Goal: Information Seeking & Learning: Learn about a topic

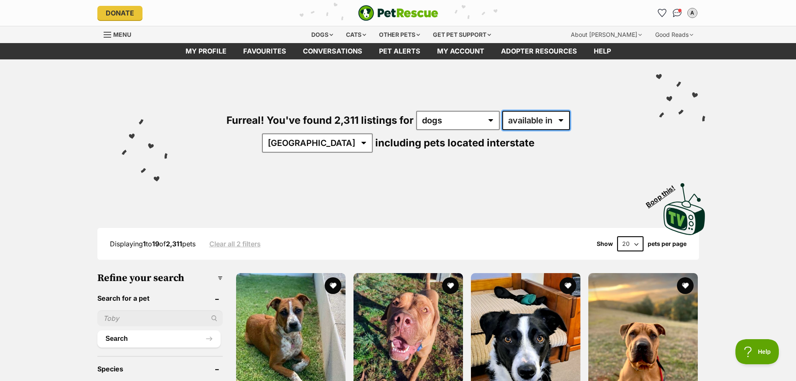
click at [520, 118] on select "available in located in" at bounding box center [536, 120] width 68 height 19
select select "disabled"
click at [502, 111] on select "available in located in" at bounding box center [536, 120] width 68 height 19
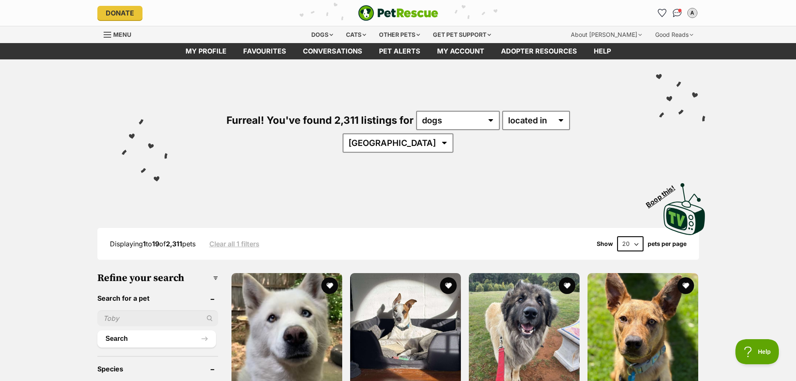
select select "NSW"
click at [453, 133] on select "Australia ACT NSW QLD SA TAS VIC WA" at bounding box center [398, 142] width 111 height 19
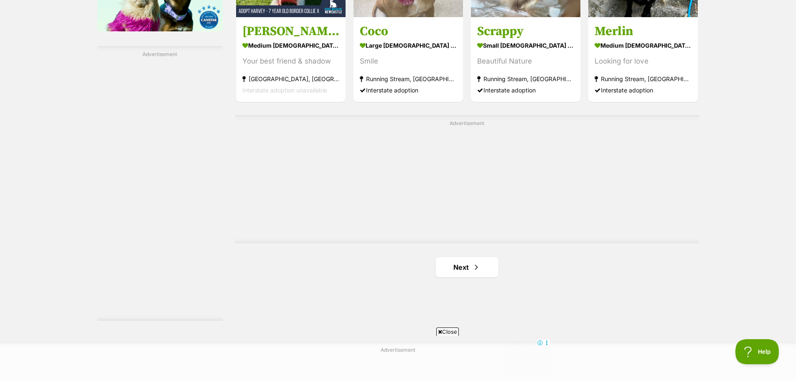
scroll to position [1462, 0]
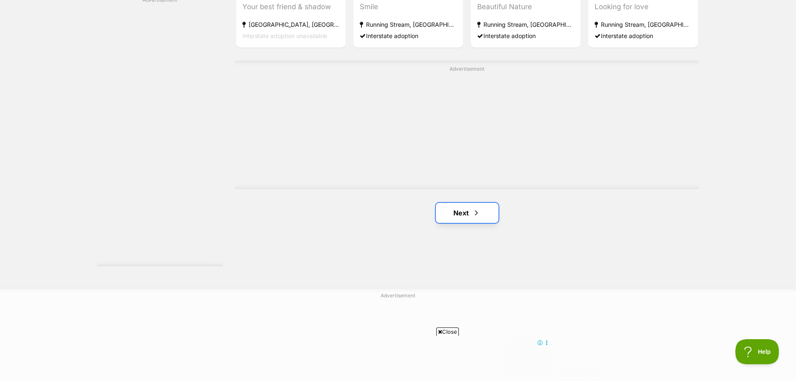
click at [447, 203] on link "Next" at bounding box center [467, 213] width 63 height 20
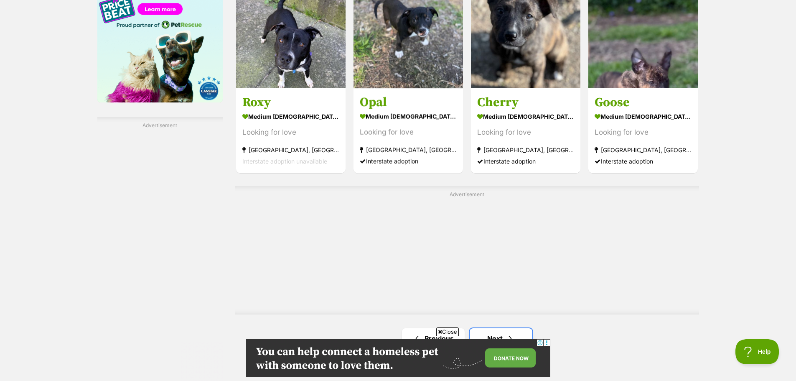
click at [508, 333] on span "Next page" at bounding box center [510, 338] width 8 height 10
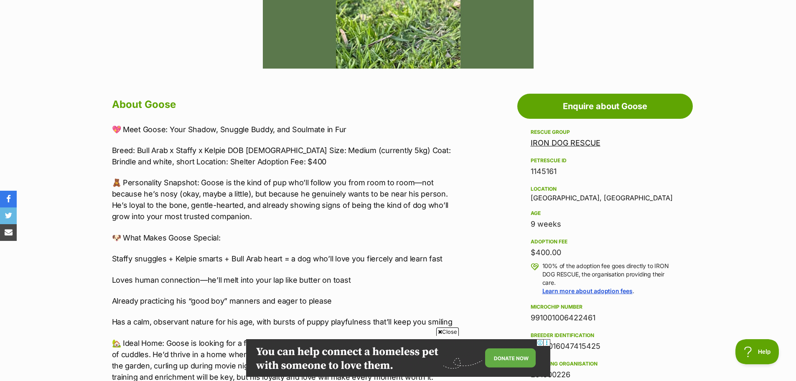
click at [546, 226] on div "9 weeks" at bounding box center [604, 224] width 149 height 12
drag, startPoint x: 546, startPoint y: 226, endPoint x: 596, endPoint y: 228, distance: 50.6
click at [531, 224] on div "9 weeks" at bounding box center [604, 224] width 149 height 12
click at [748, 245] on section "Home > Rescue pet search > Adopt a dog > Dogs available for adoption Goose Look…" at bounding box center [398, 364] width 796 height 1336
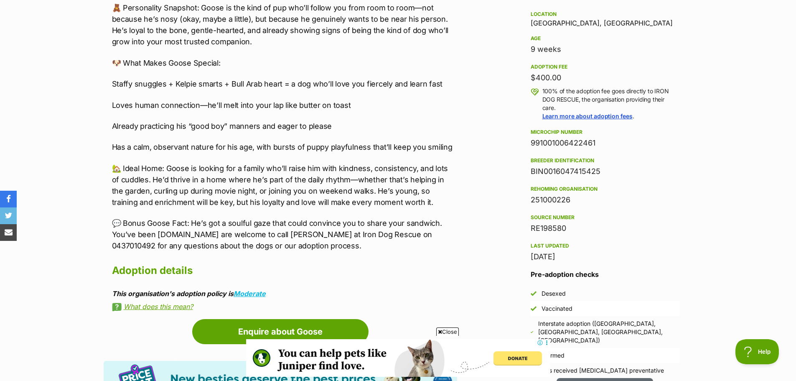
scroll to position [543, 0]
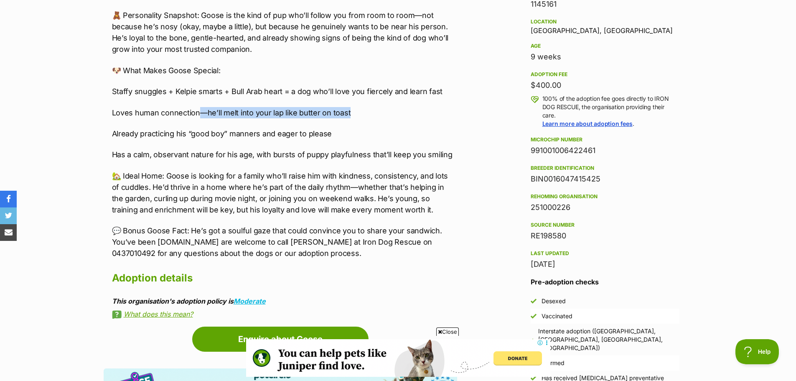
drag, startPoint x: 364, startPoint y: 113, endPoint x: 200, endPoint y: 106, distance: 163.9
click at [200, 106] on div "💖 Meet Goose: Your Shadow, Snuggle Buddy, and Soulmate in Fur Breed: Bull Arab …" at bounding box center [284, 108] width 345 height 302
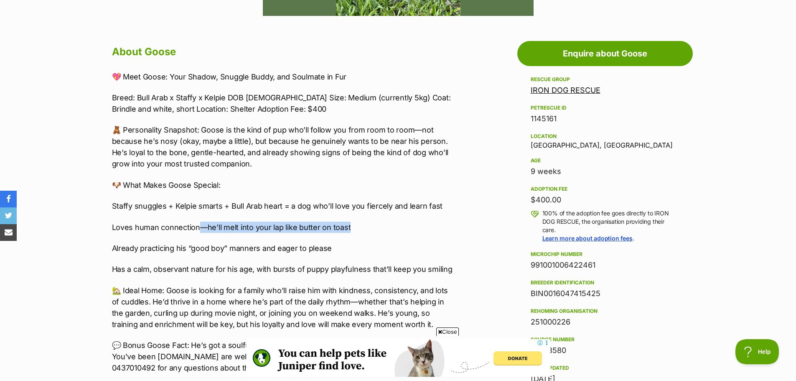
scroll to position [418, 0]
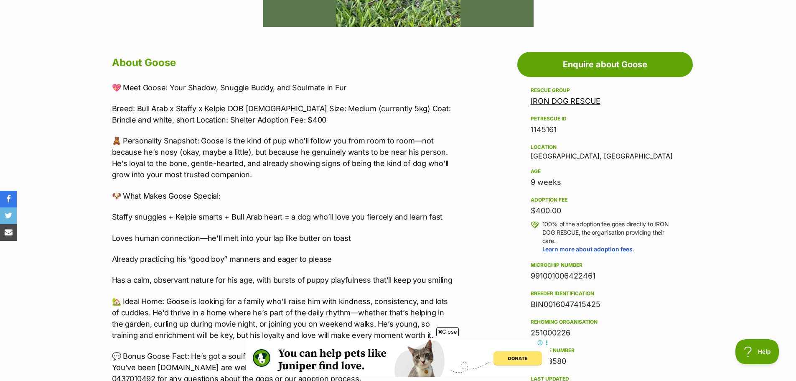
click at [325, 153] on p "🧸 Personality Snapshot: Goose is the kind of pup who’ll follow you from room to…" at bounding box center [284, 157] width 345 height 45
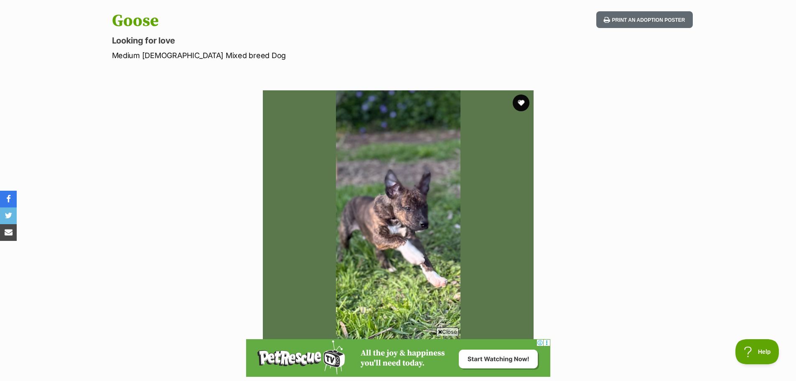
scroll to position [0, 0]
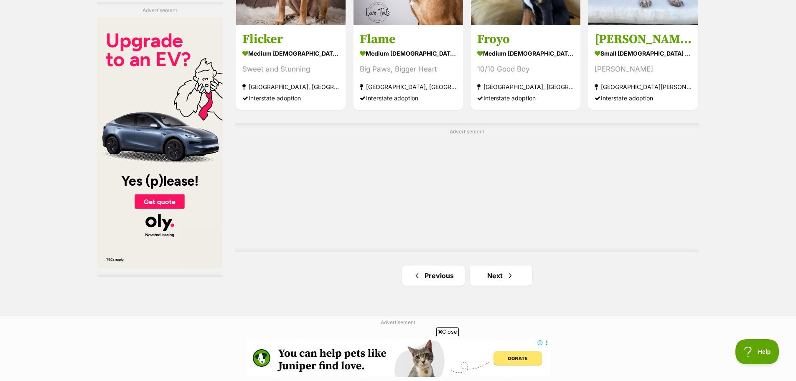
scroll to position [1462, 0]
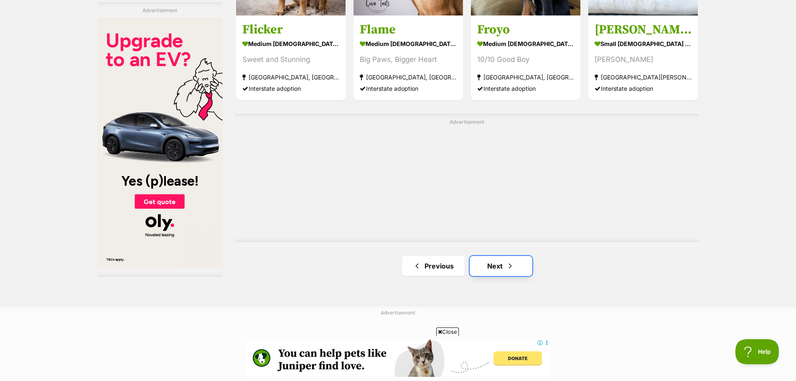
click at [507, 261] on span "Next page" at bounding box center [510, 266] width 8 height 10
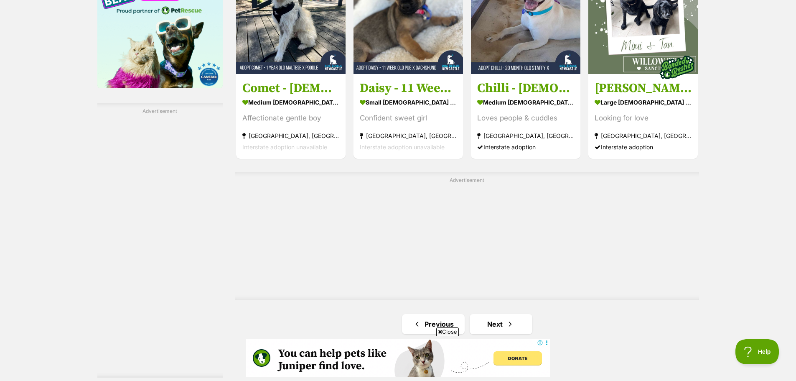
scroll to position [1378, 0]
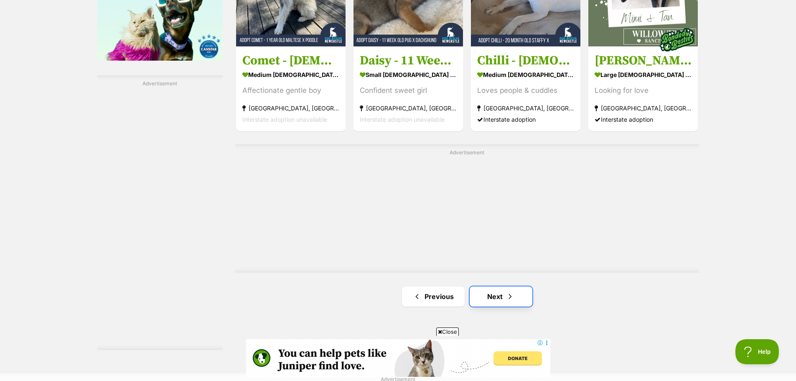
click at [502, 286] on link "Next" at bounding box center [500, 296] width 63 height 20
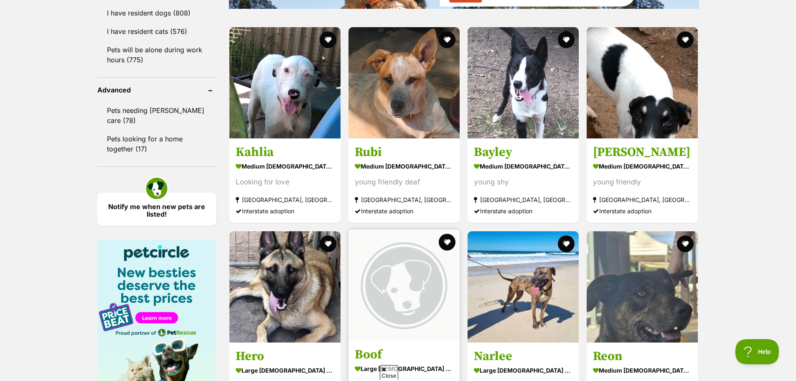
scroll to position [1170, 0]
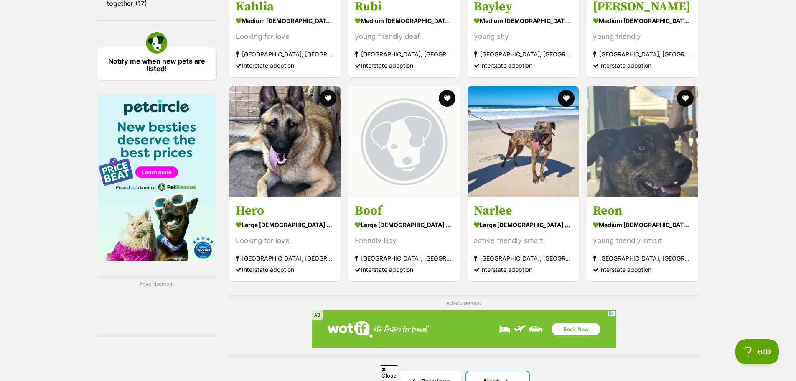
click at [509, 376] on span "Next page" at bounding box center [506, 381] width 8 height 10
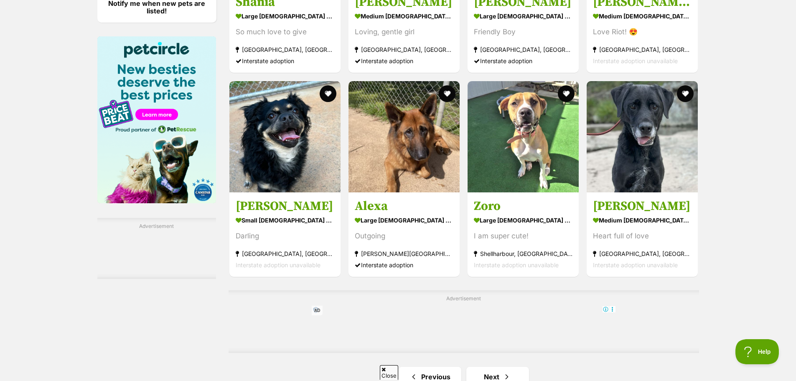
scroll to position [1337, 0]
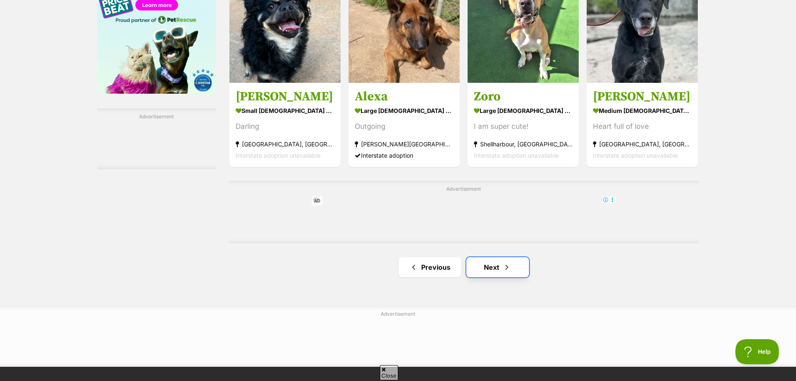
click at [502, 262] on span "Next page" at bounding box center [506, 267] width 8 height 10
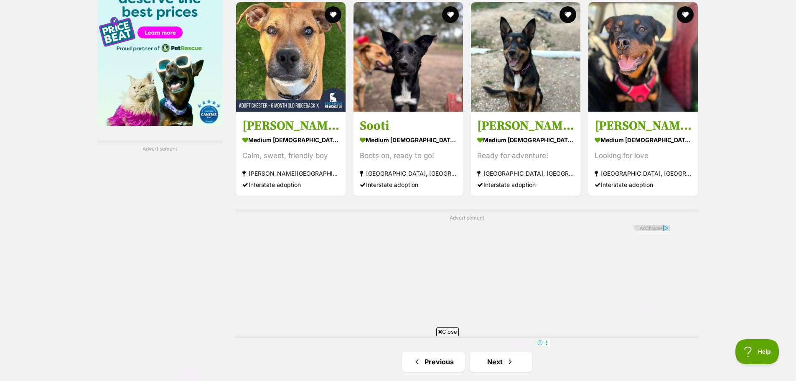
scroll to position [1378, 0]
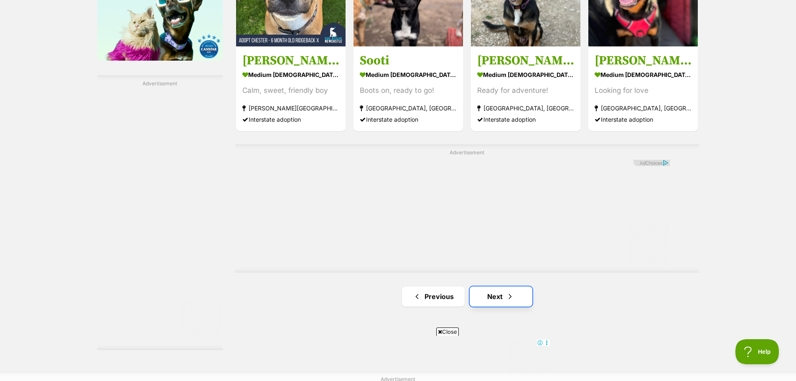
click at [505, 286] on link "Next" at bounding box center [500, 296] width 63 height 20
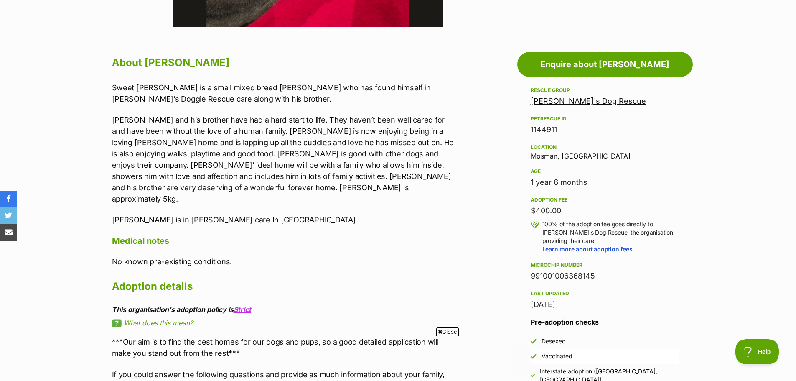
drag, startPoint x: 565, startPoint y: 179, endPoint x: 525, endPoint y: 200, distance: 45.2
click at [523, 185] on aside "Rescue group Wally's Dog Rescue PetRescue ID 1144911 Location Mosman, NSW Age 1…" at bounding box center [604, 243] width 175 height 317
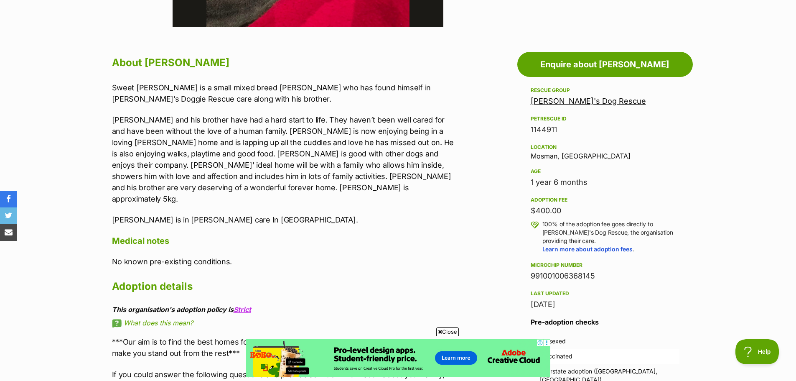
click at [657, 298] on div "24 Sep, 2025" at bounding box center [604, 304] width 149 height 12
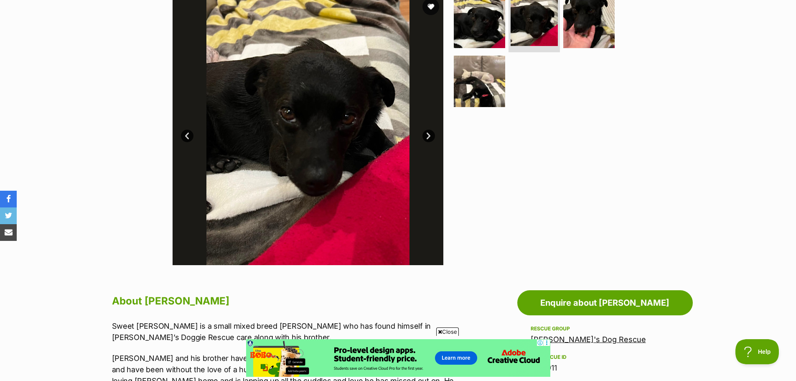
scroll to position [376, 0]
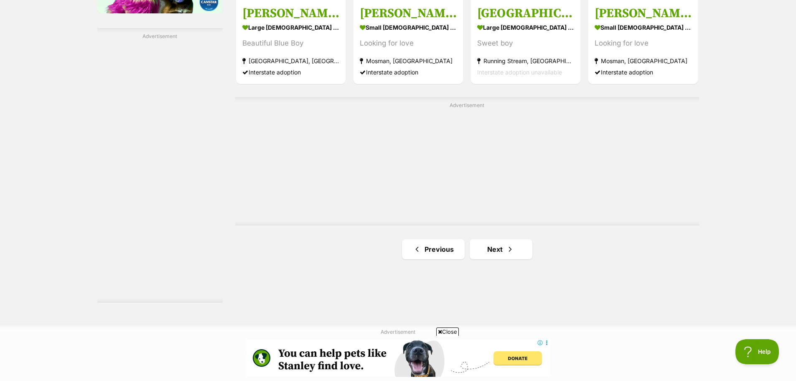
scroll to position [1504, 0]
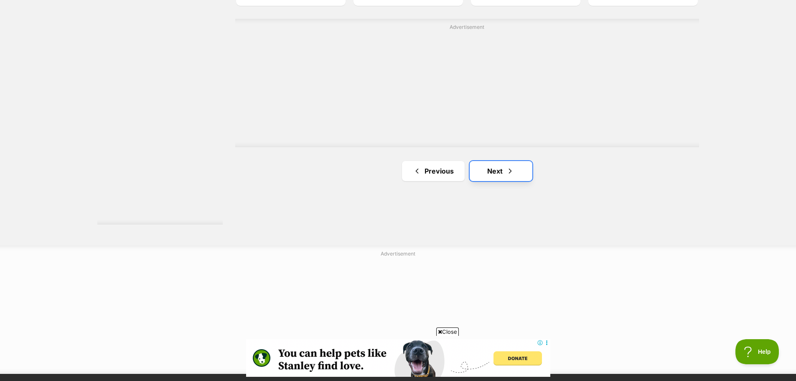
click at [504, 161] on link "Next" at bounding box center [500, 171] width 63 height 20
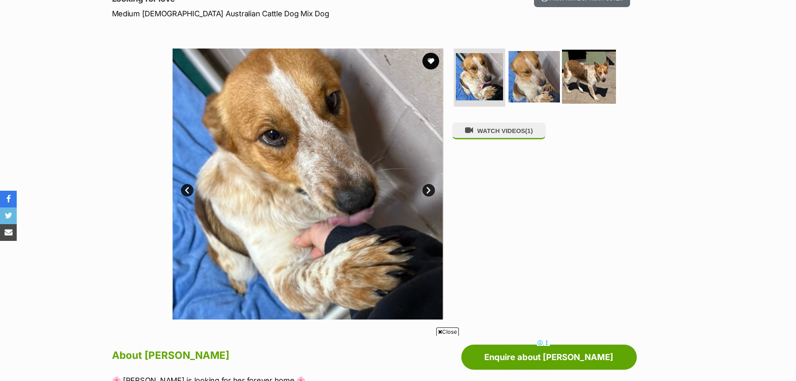
click at [580, 71] on img at bounding box center [589, 76] width 54 height 54
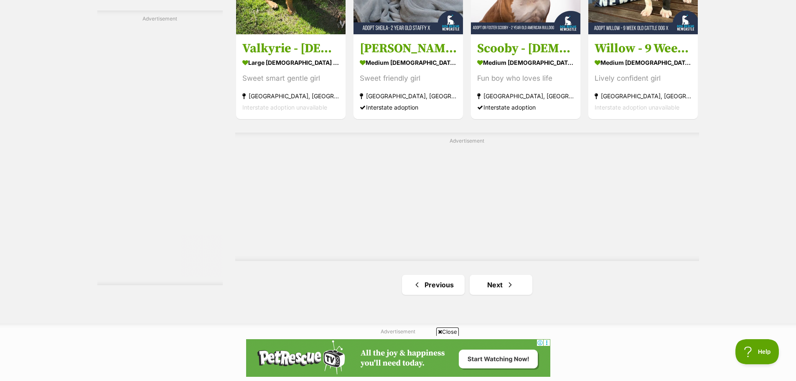
scroll to position [1545, 0]
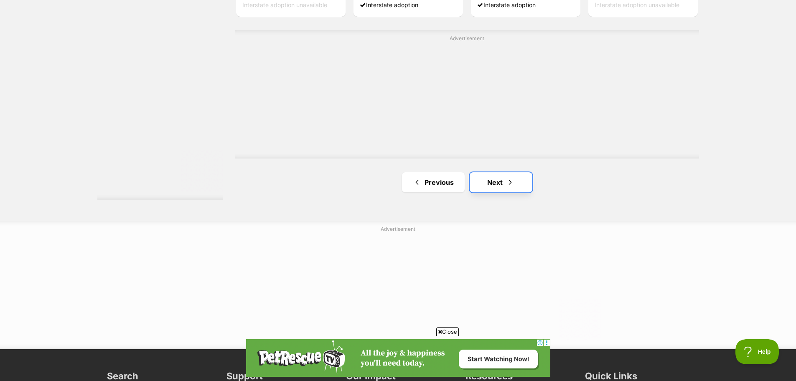
click at [495, 172] on link "Next" at bounding box center [500, 182] width 63 height 20
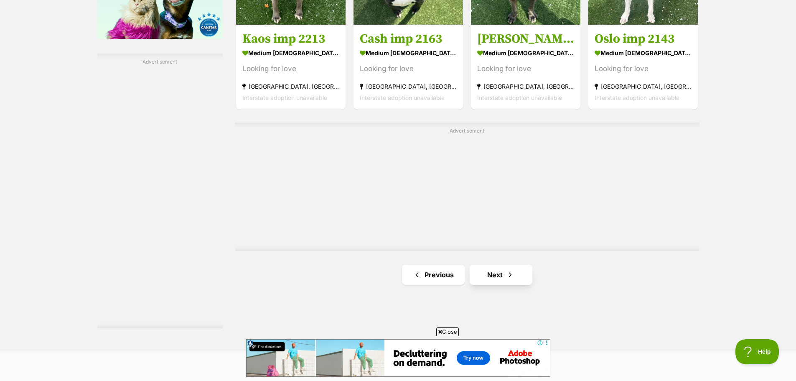
scroll to position [1462, 0]
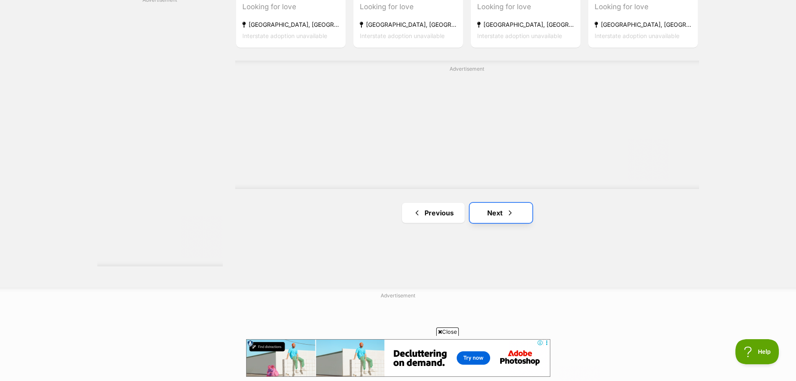
click at [492, 203] on link "Next" at bounding box center [500, 213] width 63 height 20
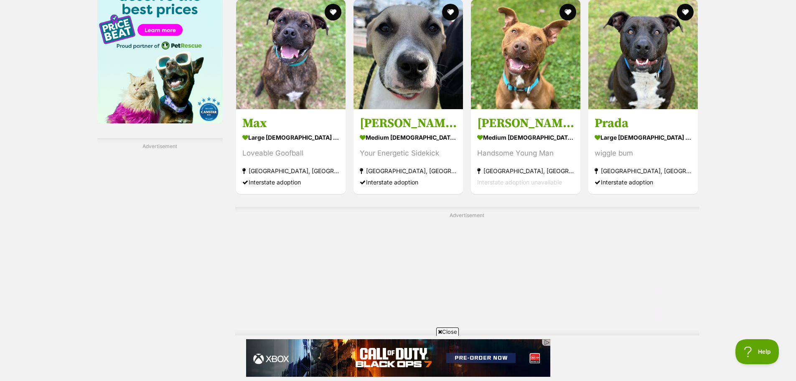
scroll to position [1504, 0]
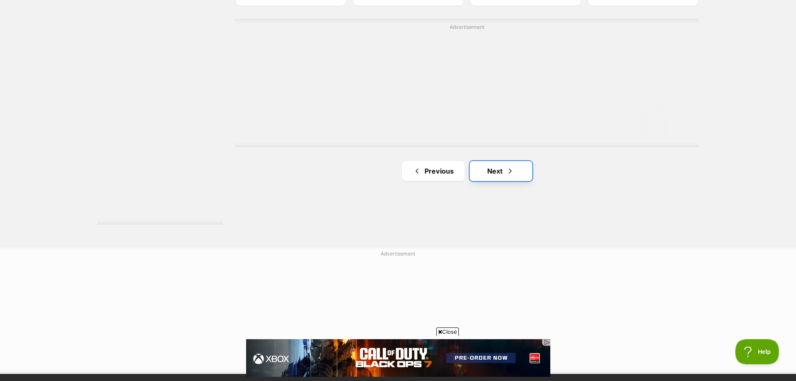
click at [510, 161] on link "Next" at bounding box center [500, 171] width 63 height 20
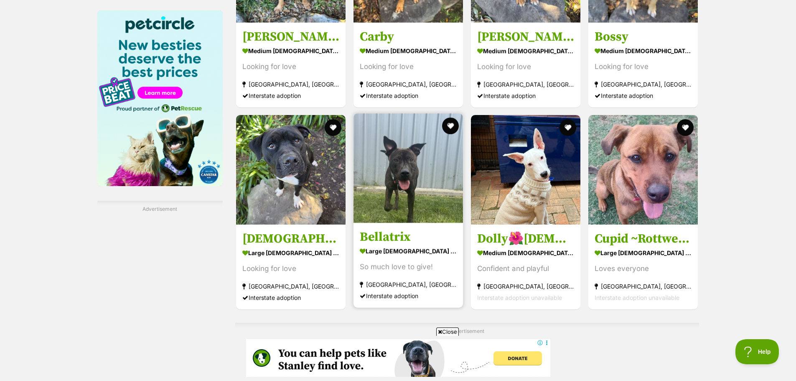
scroll to position [1420, 0]
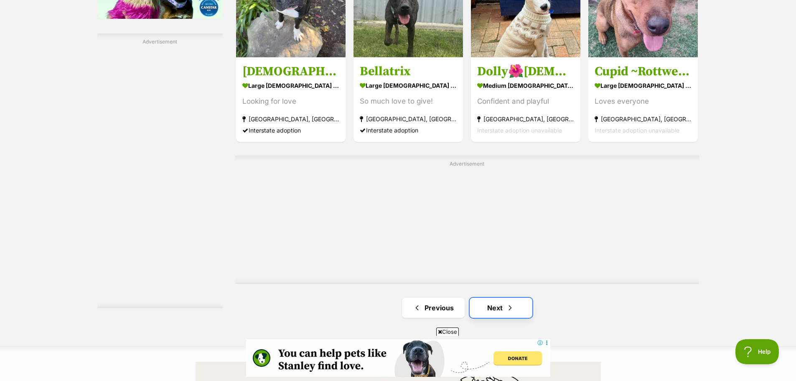
click at [513, 302] on span "Next page" at bounding box center [510, 307] width 8 height 10
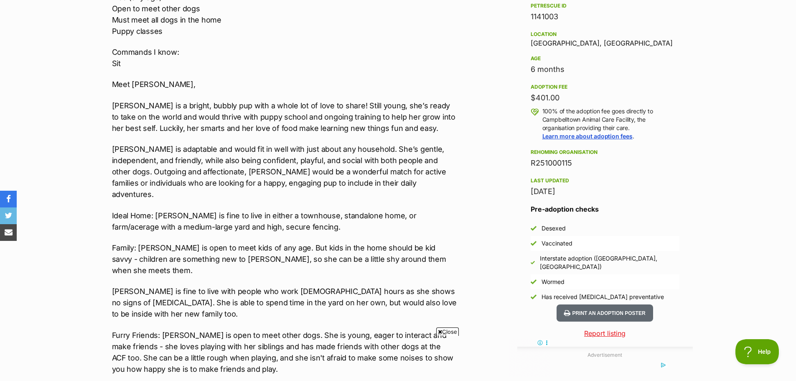
scroll to position [543, 0]
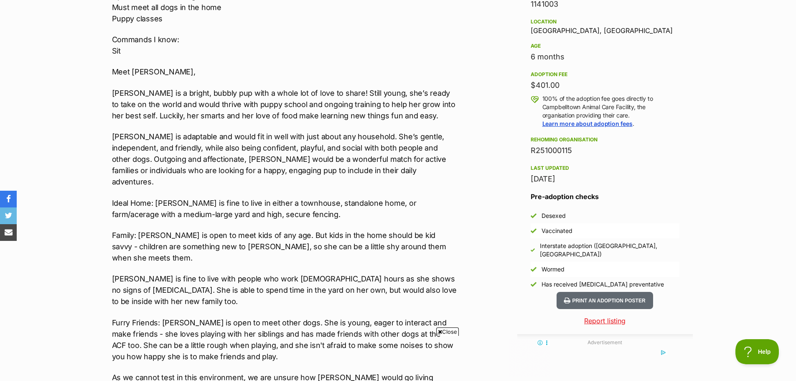
drag, startPoint x: 535, startPoint y: 86, endPoint x: 563, endPoint y: 90, distance: 27.4
click at [563, 90] on div "$401.00" at bounding box center [604, 85] width 149 height 12
click at [620, 56] on div "6 months" at bounding box center [604, 57] width 149 height 12
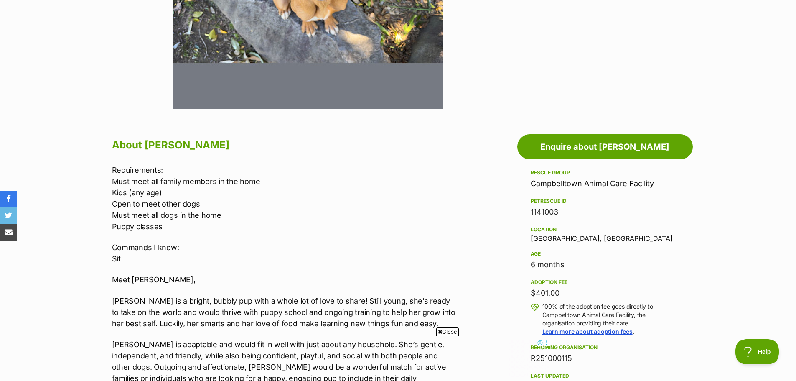
scroll to position [334, 0]
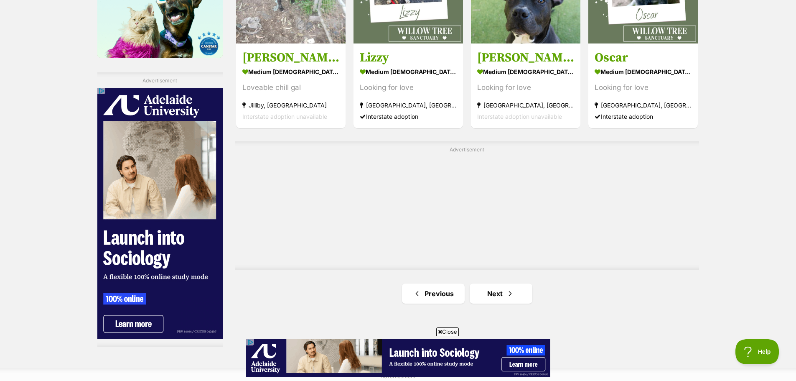
scroll to position [1462, 0]
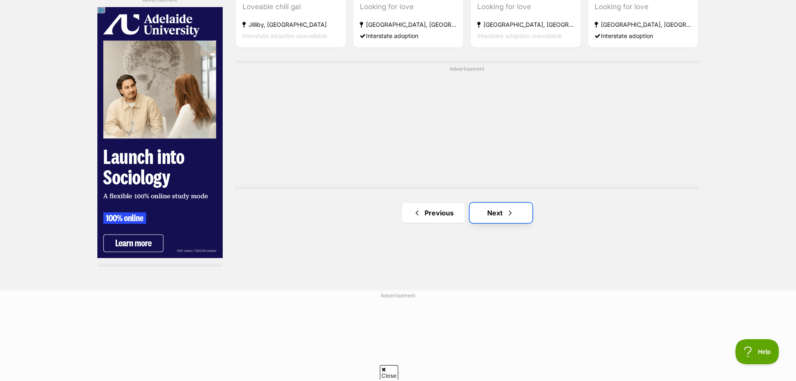
click at [498, 203] on link "Next" at bounding box center [500, 213] width 63 height 20
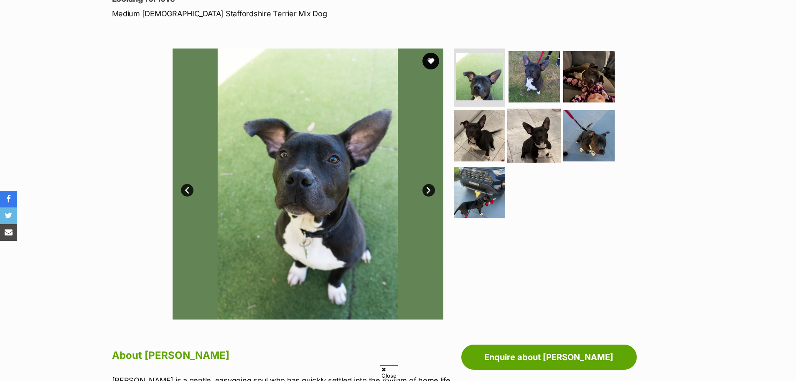
click at [536, 116] on img at bounding box center [534, 136] width 54 height 54
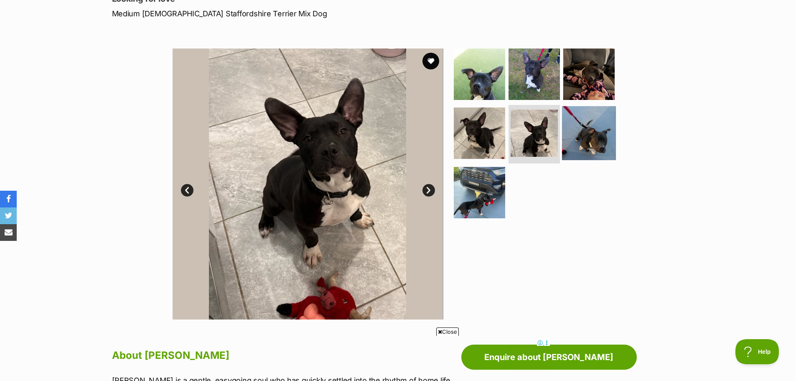
click at [585, 128] on img at bounding box center [589, 133] width 54 height 54
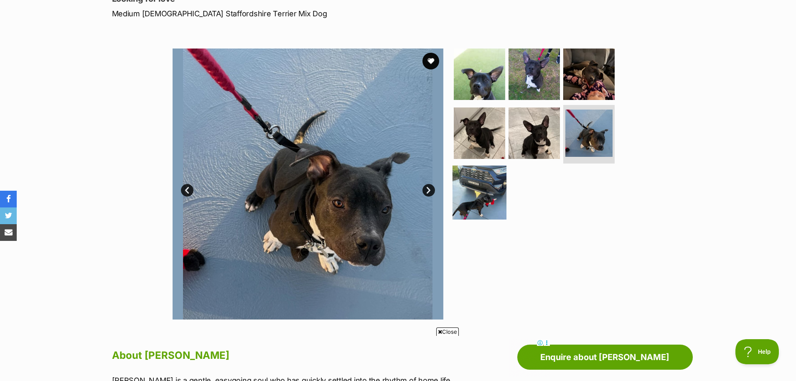
drag, startPoint x: 478, startPoint y: 181, endPoint x: 481, endPoint y: 178, distance: 4.8
click at [478, 181] on img at bounding box center [479, 192] width 54 height 54
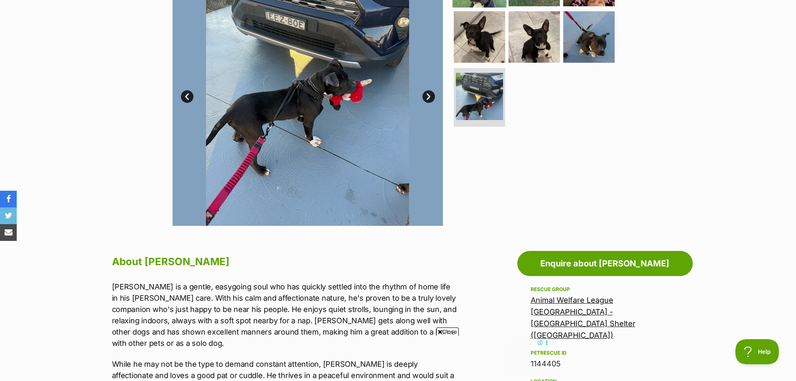
scroll to position [125, 0]
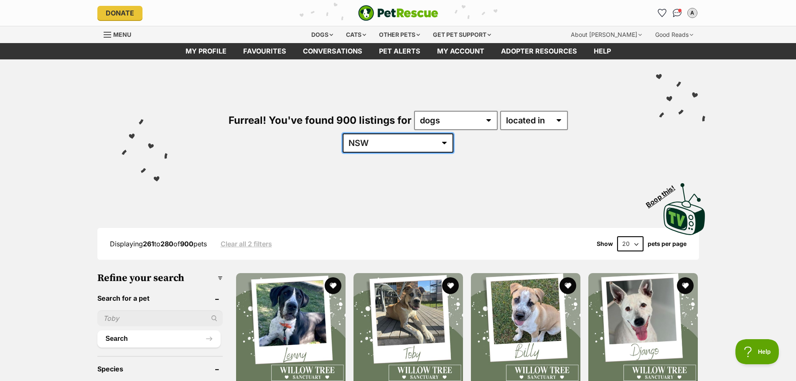
click at [453, 133] on select "[GEOGRAPHIC_DATA] [GEOGRAPHIC_DATA] [GEOGRAPHIC_DATA] [GEOGRAPHIC_DATA] SA [GEO…" at bounding box center [398, 142] width 111 height 19
select select "VIC"
click at [453, 133] on select "[GEOGRAPHIC_DATA] [GEOGRAPHIC_DATA] [GEOGRAPHIC_DATA] [GEOGRAPHIC_DATA] SA [GEO…" at bounding box center [398, 142] width 111 height 19
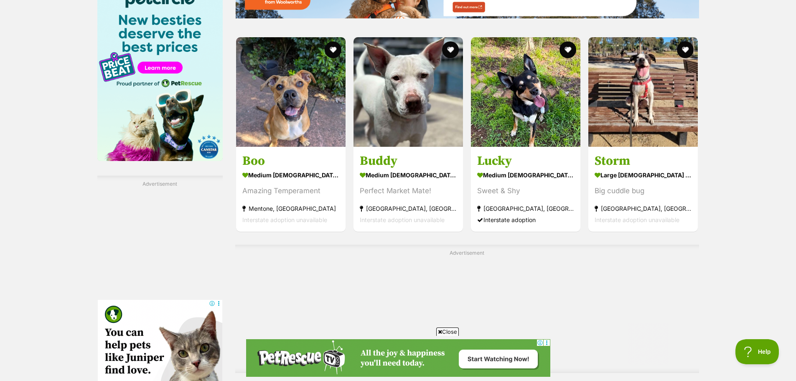
scroll to position [1337, 0]
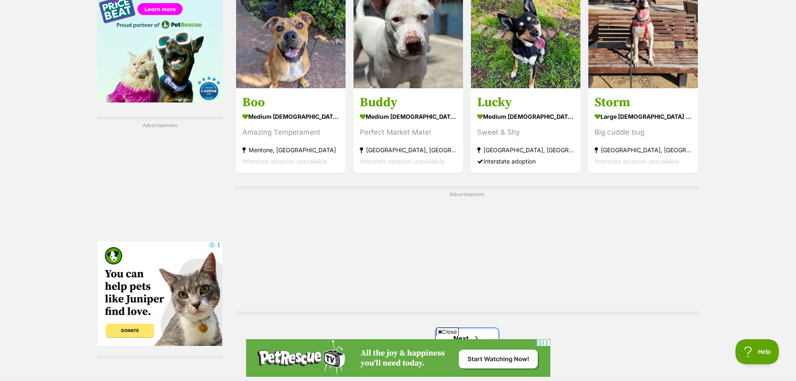
click at [485, 328] on link "Next" at bounding box center [467, 338] width 63 height 20
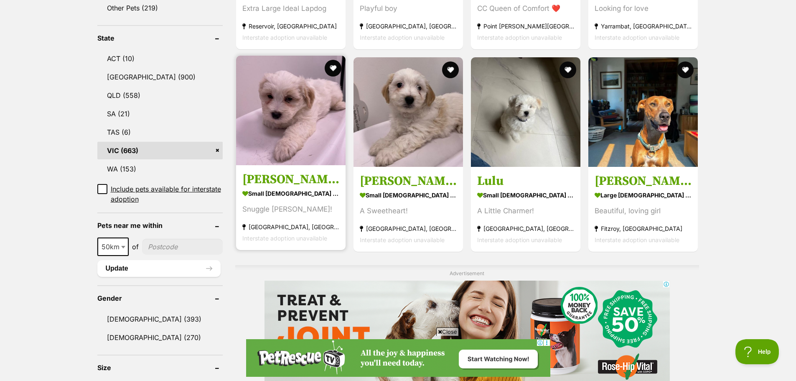
click at [318, 94] on img at bounding box center [290, 110] width 109 height 109
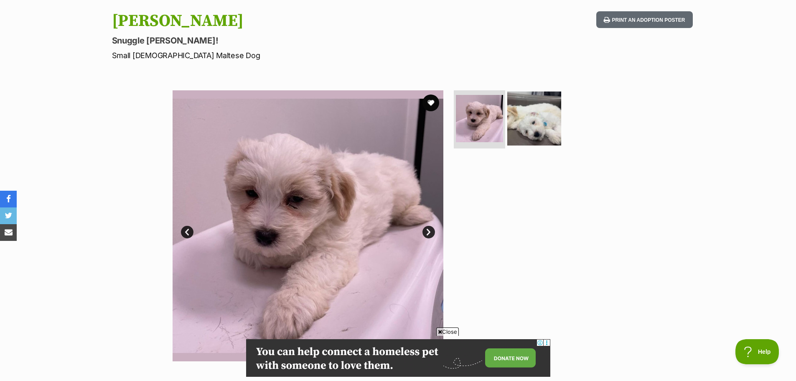
click at [533, 112] on img at bounding box center [534, 118] width 54 height 54
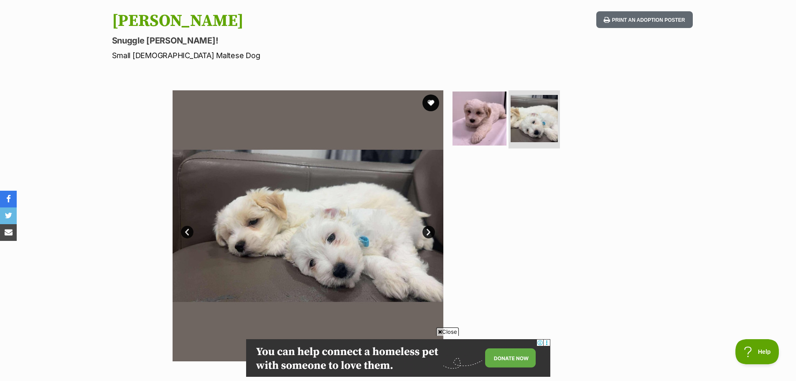
click at [474, 124] on img at bounding box center [479, 118] width 54 height 54
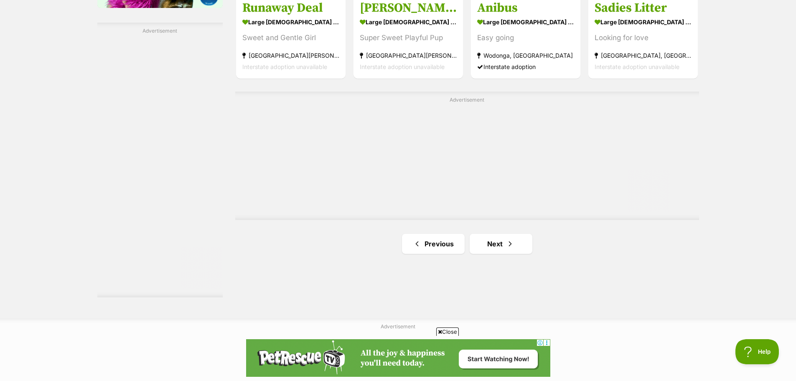
scroll to position [1545, 0]
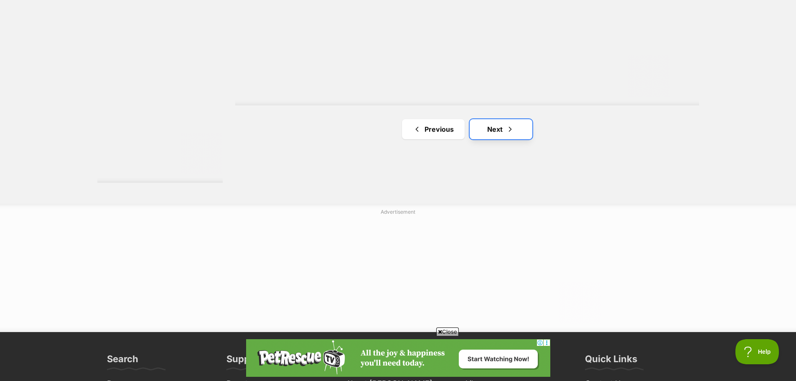
click at [485, 119] on link "Next" at bounding box center [500, 129] width 63 height 20
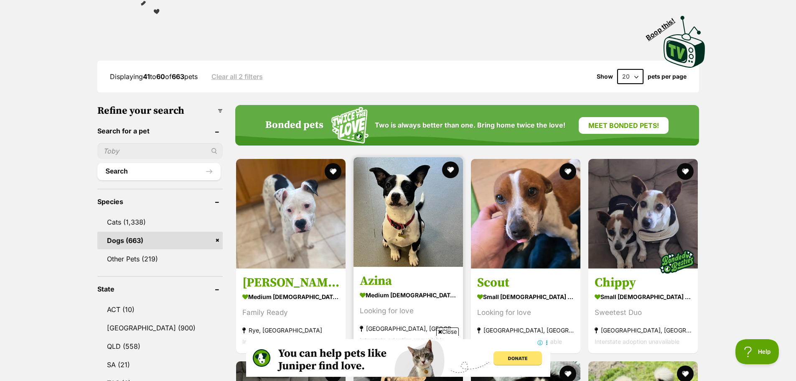
click at [396, 183] on img at bounding box center [407, 211] width 109 height 109
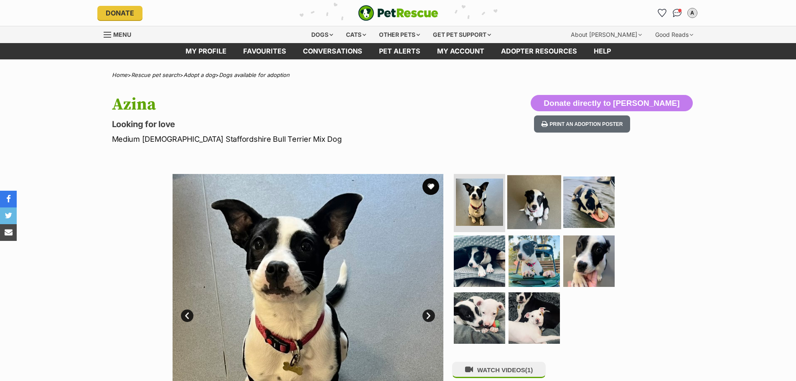
click at [535, 208] on img at bounding box center [534, 202] width 54 height 54
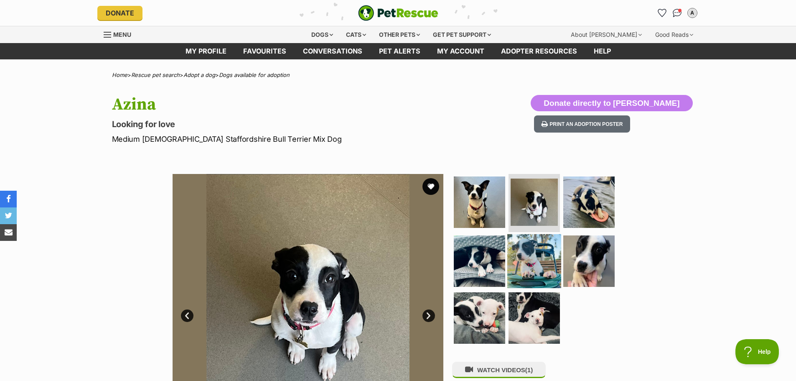
click at [527, 249] on img at bounding box center [534, 261] width 54 height 54
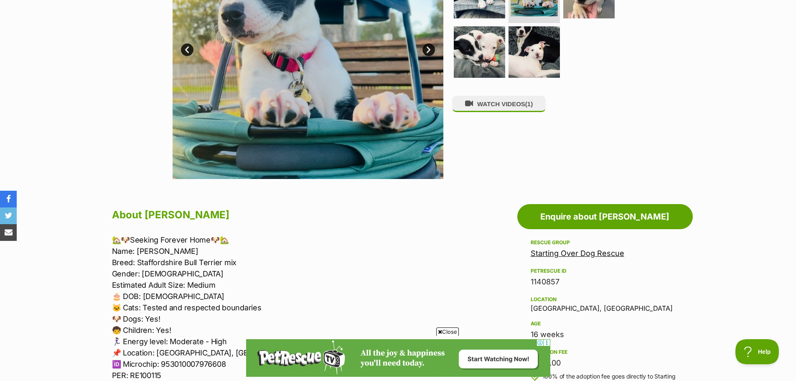
scroll to position [84, 0]
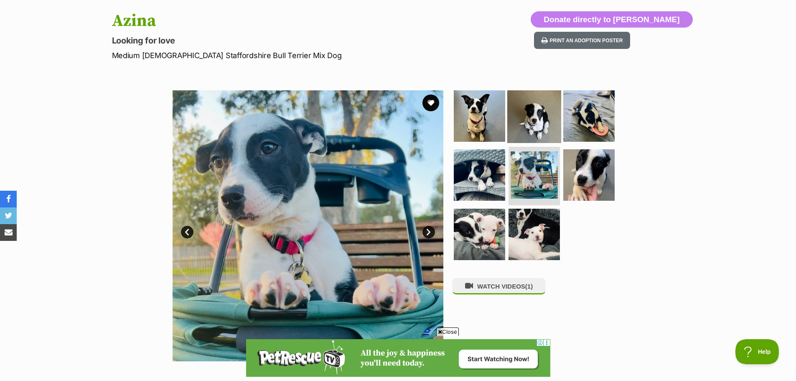
click at [530, 113] on img at bounding box center [534, 116] width 54 height 54
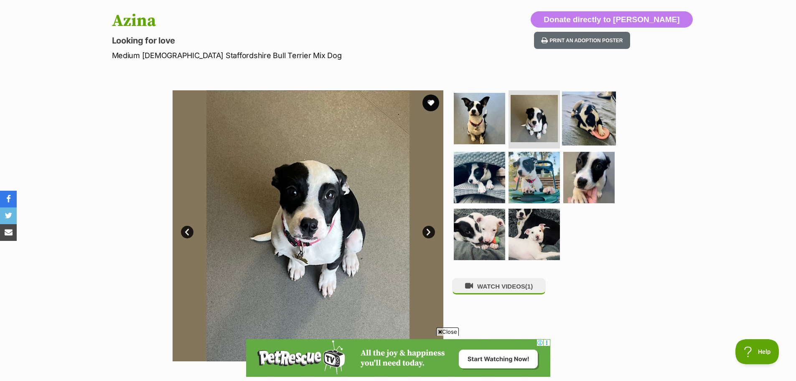
click at [596, 118] on img at bounding box center [589, 118] width 54 height 54
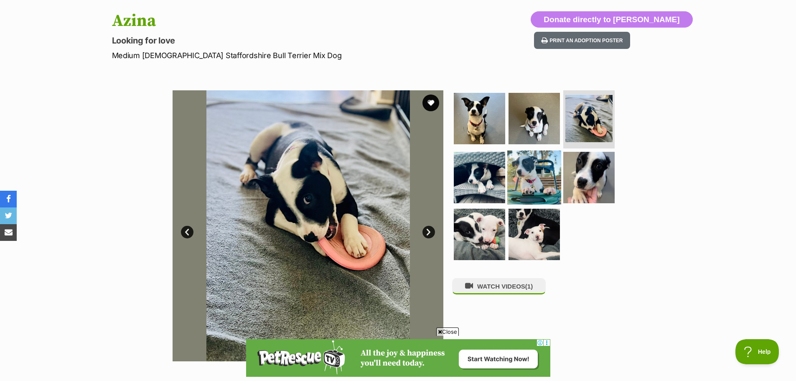
click at [535, 165] on img at bounding box center [534, 177] width 54 height 54
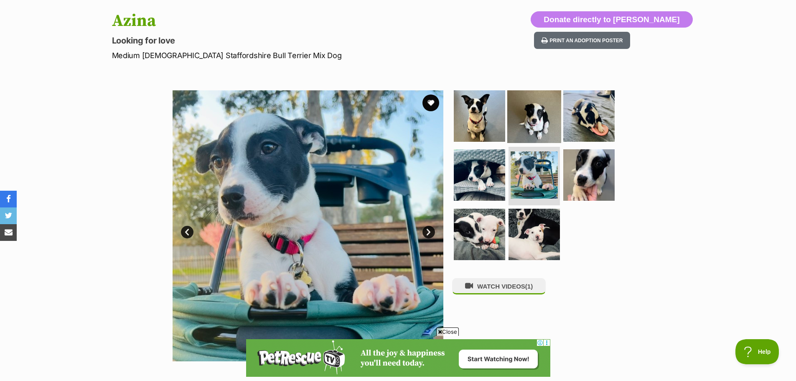
click at [545, 113] on img at bounding box center [534, 116] width 54 height 54
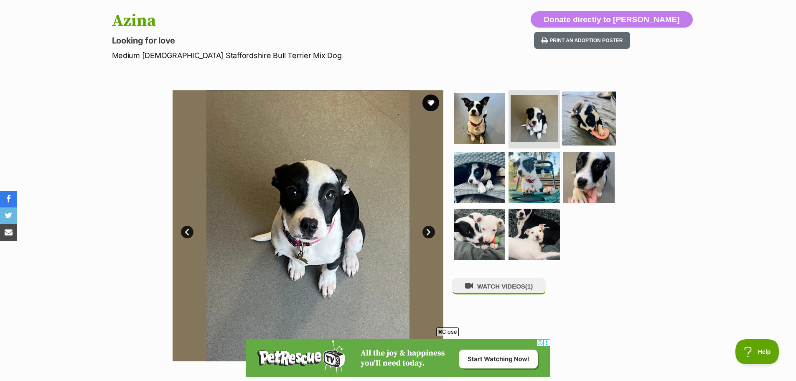
click at [589, 122] on img at bounding box center [589, 118] width 54 height 54
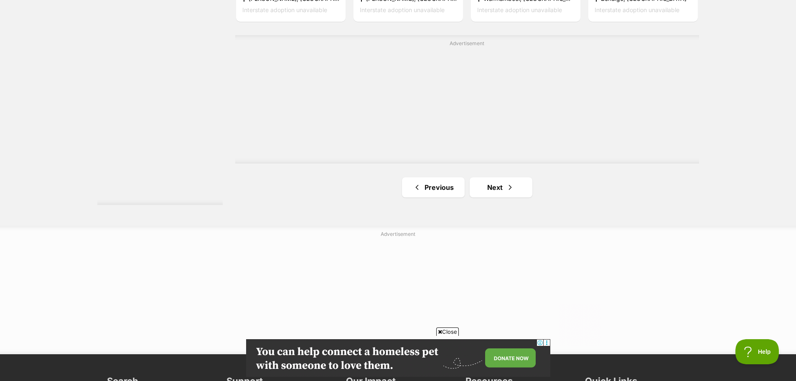
scroll to position [1541, 0]
click at [515, 177] on link "Next" at bounding box center [500, 187] width 63 height 20
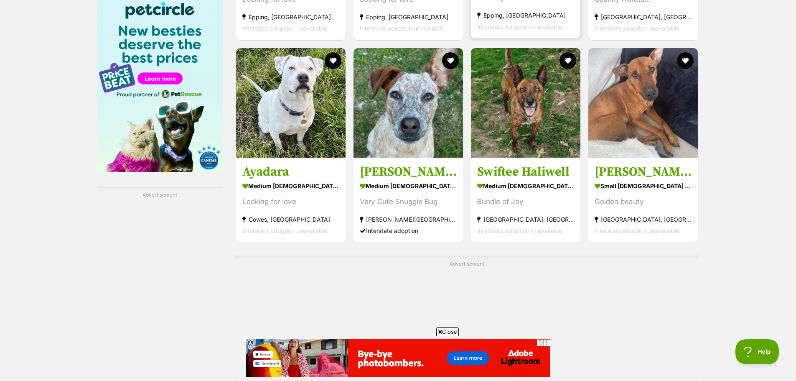
scroll to position [1378, 0]
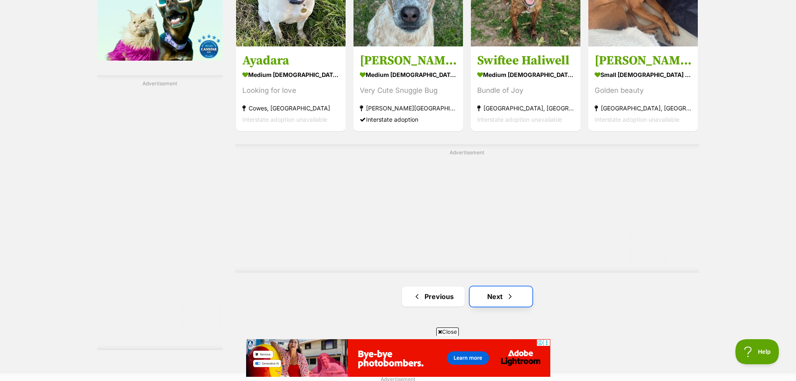
click at [498, 286] on link "Next" at bounding box center [500, 296] width 63 height 20
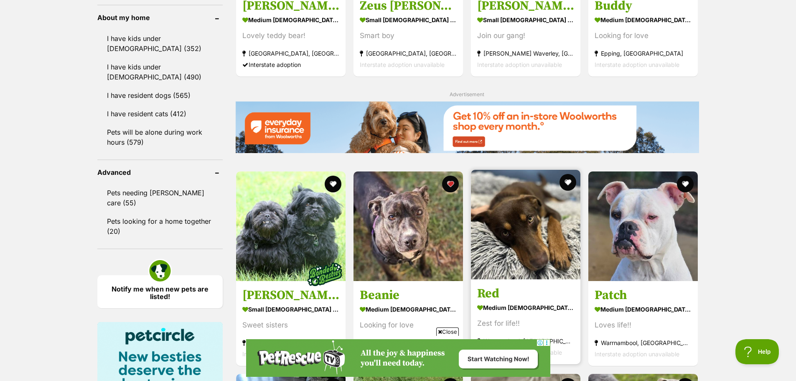
scroll to position [961, 0]
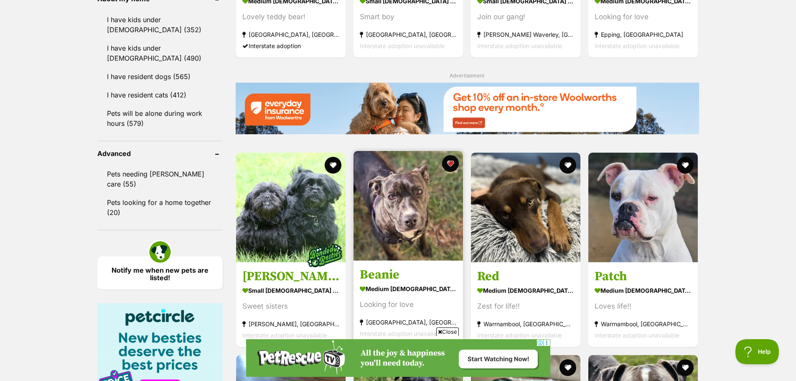
click at [403, 185] on img at bounding box center [407, 205] width 109 height 109
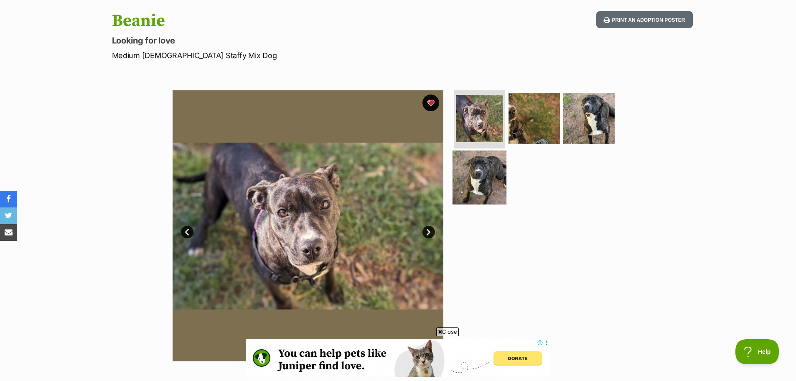
click at [480, 181] on img at bounding box center [479, 177] width 54 height 54
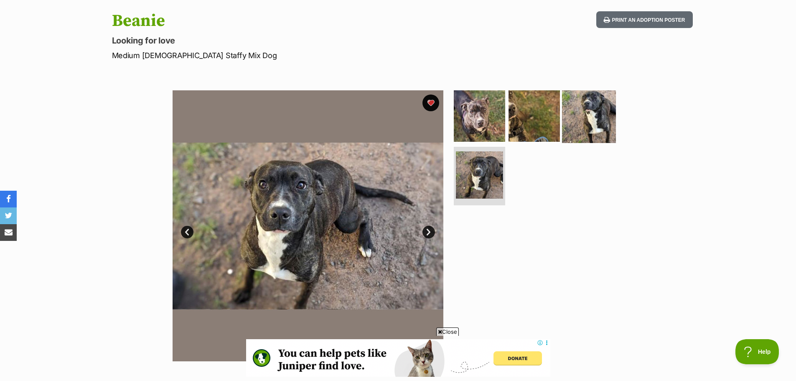
click at [592, 114] on img at bounding box center [589, 116] width 54 height 54
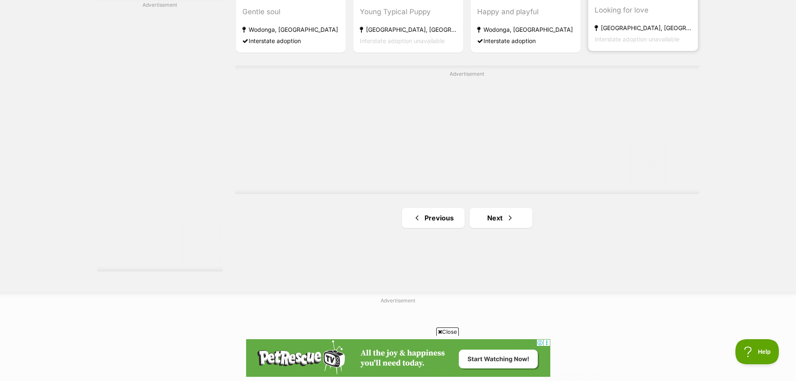
scroll to position [1457, 0]
click at [515, 207] on link "Next" at bounding box center [500, 217] width 63 height 20
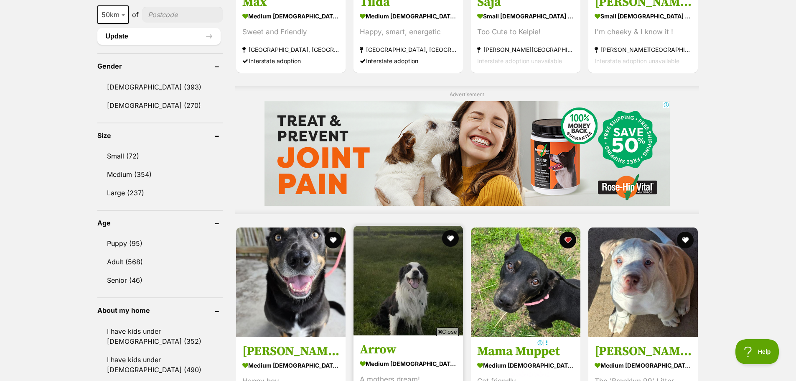
scroll to position [752, 0]
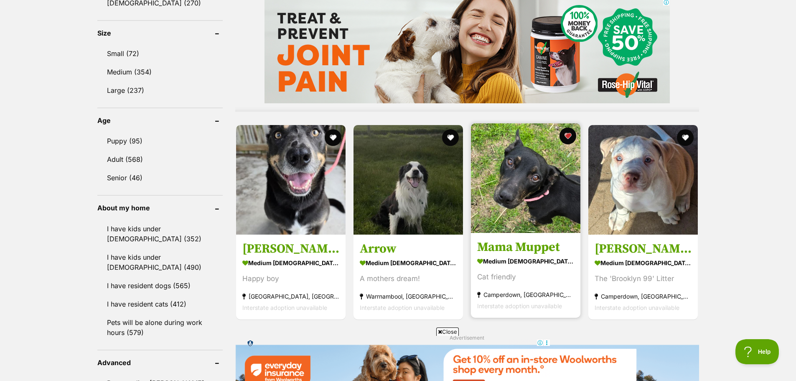
click at [535, 148] on img at bounding box center [525, 177] width 109 height 109
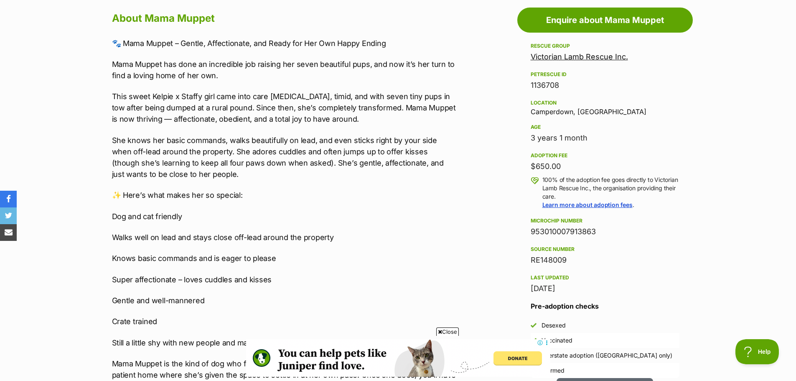
scroll to position [459, 0]
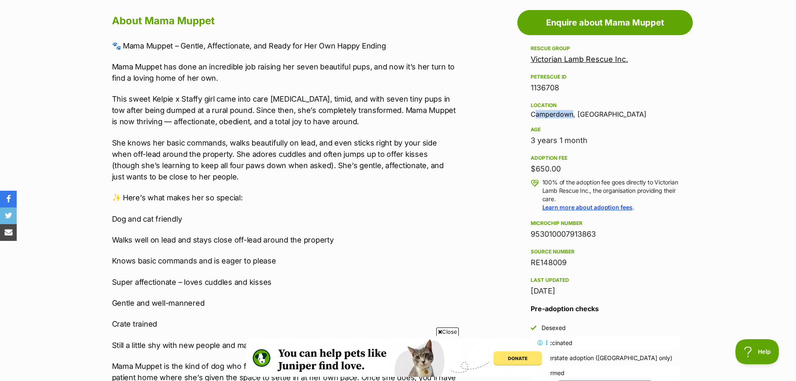
drag, startPoint x: 522, startPoint y: 112, endPoint x: 570, endPoint y: 115, distance: 48.2
click at [570, 115] on aside "Rescue group Victorian Lamb Rescue Inc. PetRescue ID 1136708 Location [GEOGRAPH…" at bounding box center [604, 211] width 175 height 337
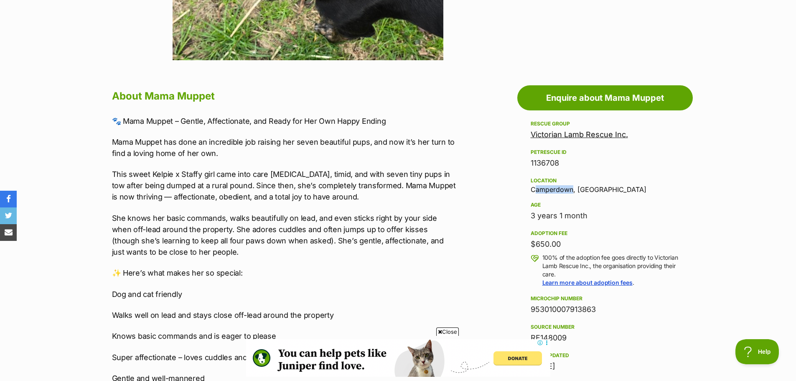
scroll to position [376, 0]
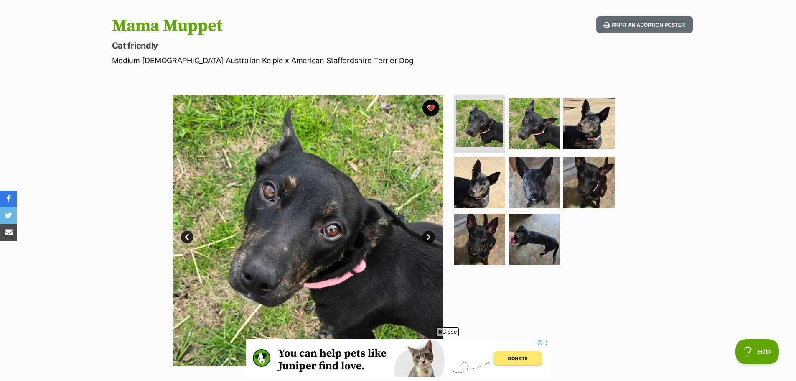
scroll to position [125, 0]
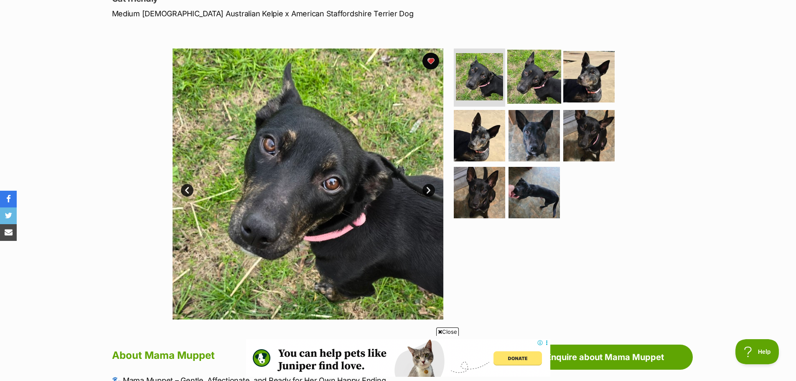
click at [548, 81] on img at bounding box center [534, 76] width 54 height 54
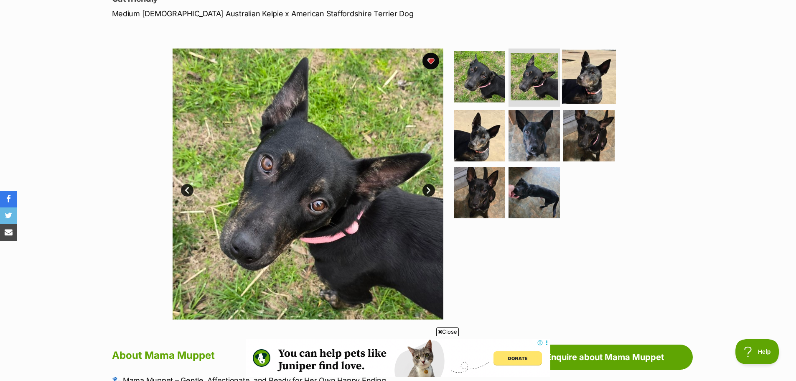
click at [585, 80] on img at bounding box center [589, 76] width 54 height 54
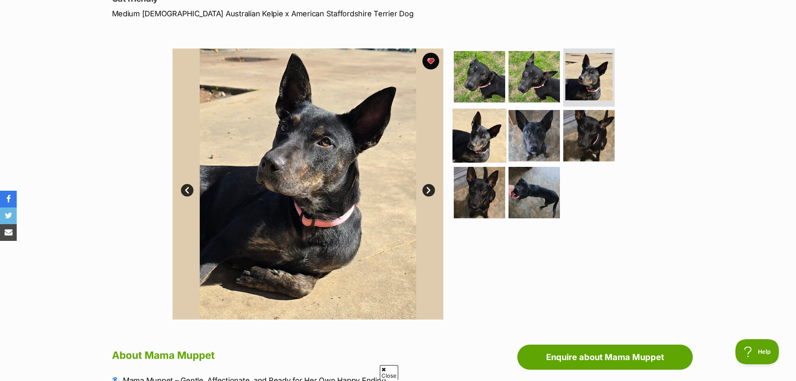
click at [487, 132] on img at bounding box center [479, 136] width 54 height 54
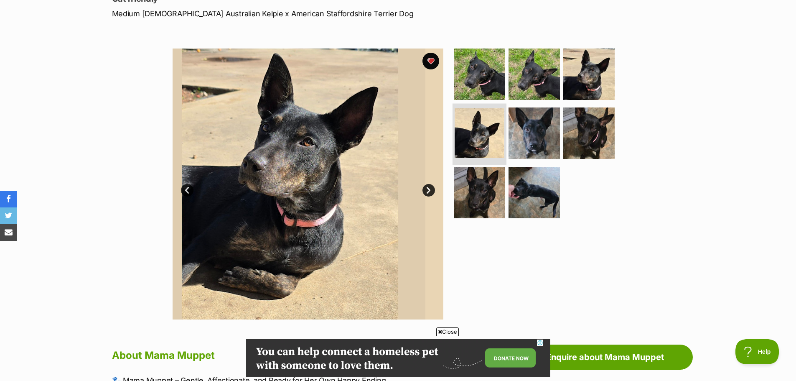
scroll to position [0, 0]
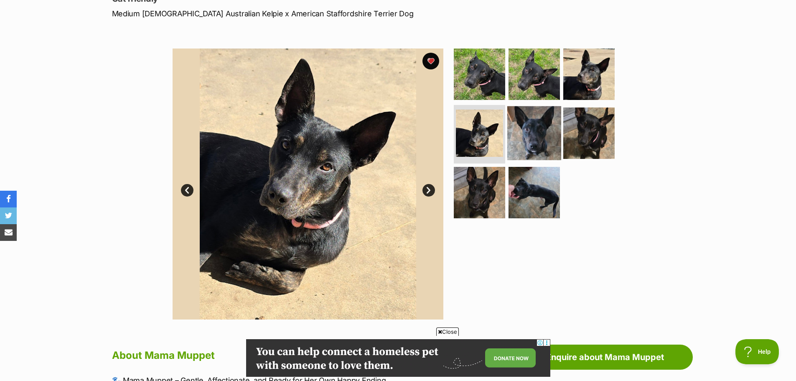
click at [548, 135] on img at bounding box center [534, 133] width 54 height 54
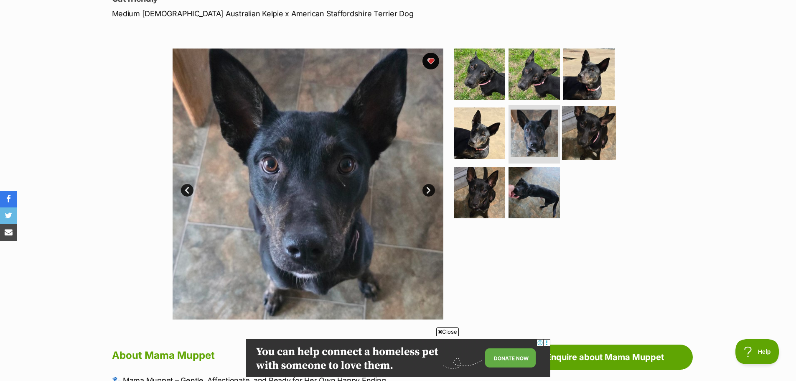
click at [595, 140] on img at bounding box center [589, 133] width 54 height 54
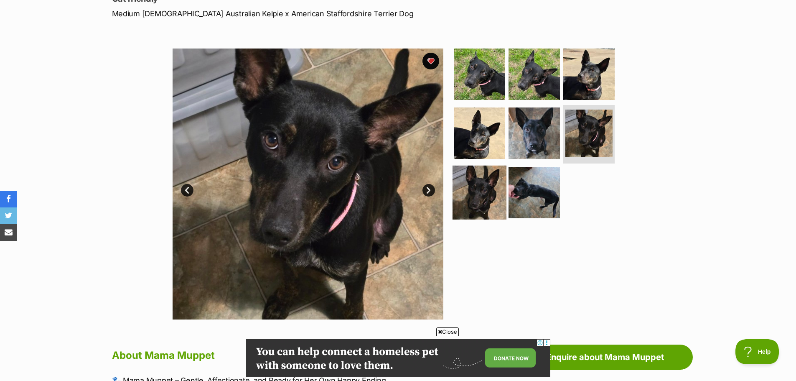
click at [485, 186] on img at bounding box center [479, 192] width 54 height 54
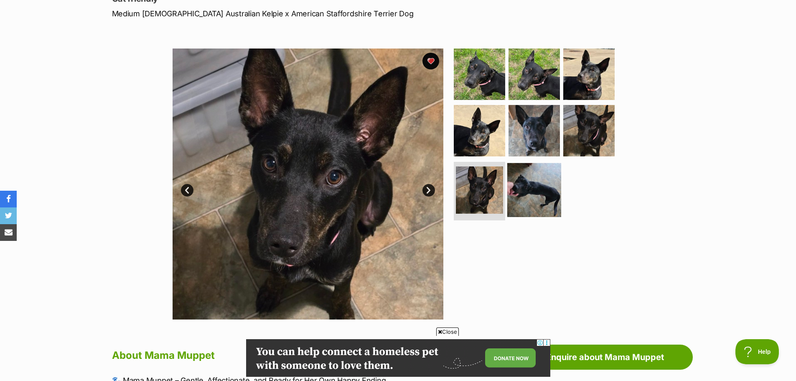
click at [524, 190] on img at bounding box center [534, 190] width 54 height 54
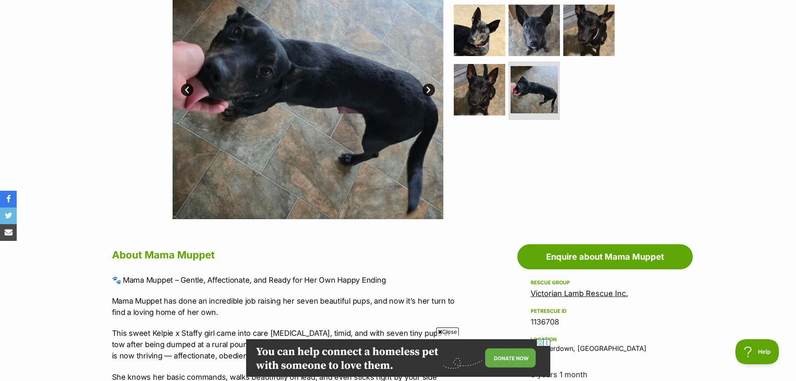
scroll to position [125, 0]
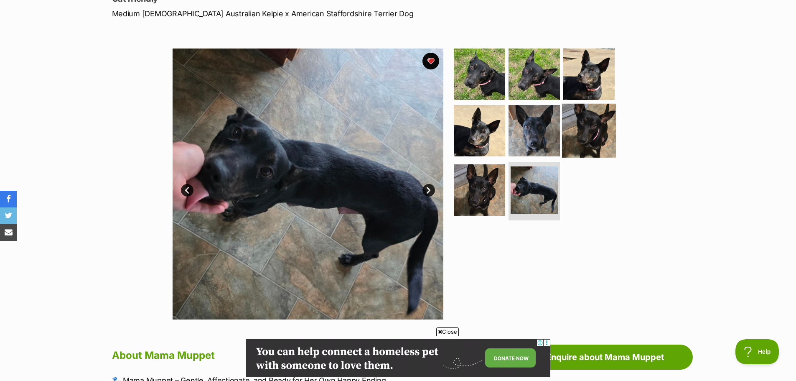
click at [596, 145] on img at bounding box center [589, 131] width 54 height 54
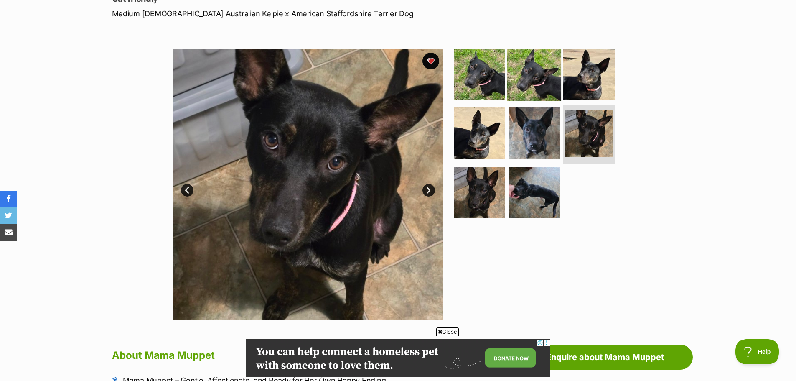
click at [542, 54] on img at bounding box center [534, 74] width 54 height 54
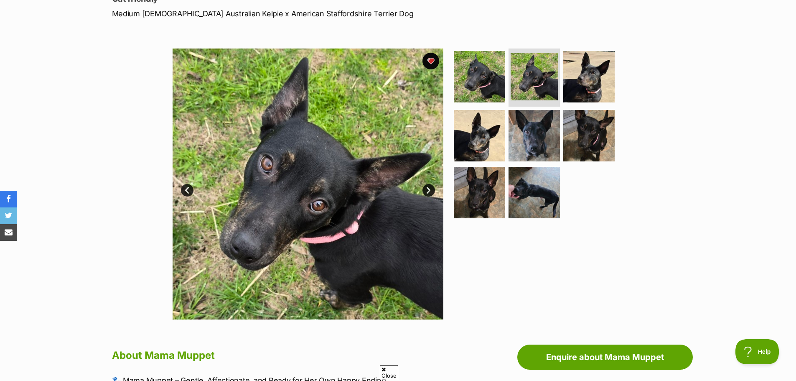
scroll to position [0, 0]
